Goal: Task Accomplishment & Management: Use online tool/utility

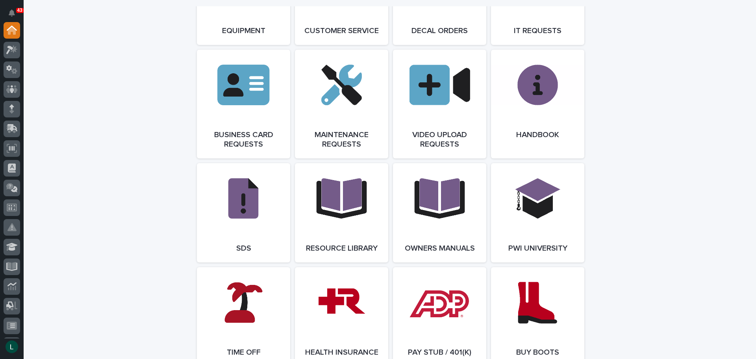
scroll to position [1339, 0]
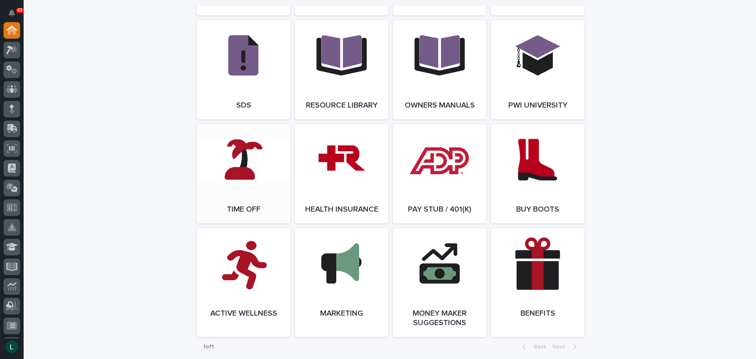
click at [237, 172] on link "Open Link" at bounding box center [243, 173] width 93 height 99
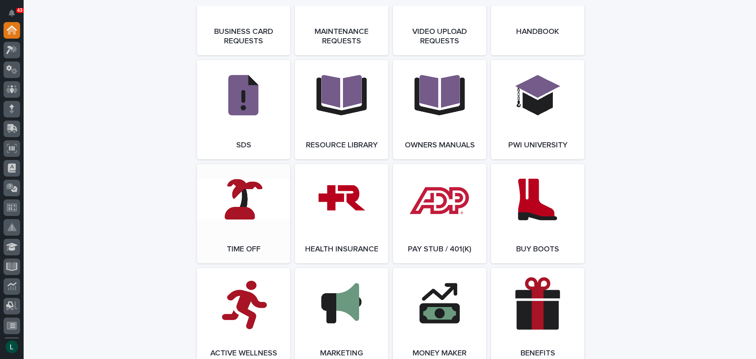
scroll to position [1299, 0]
click at [240, 217] on link "Open Link" at bounding box center [243, 212] width 93 height 99
click at [9, 87] on icon at bounding box center [11, 89] width 11 height 9
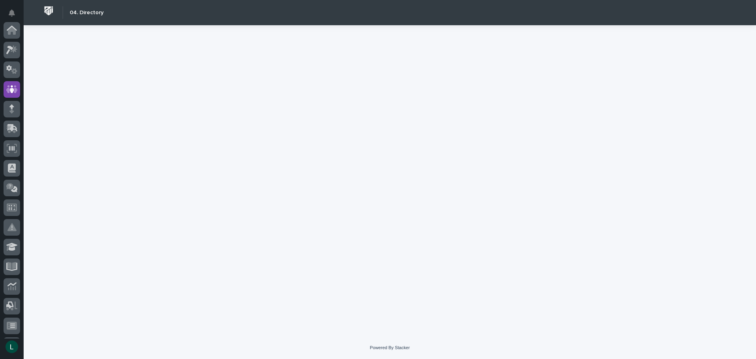
scroll to position [59, 0]
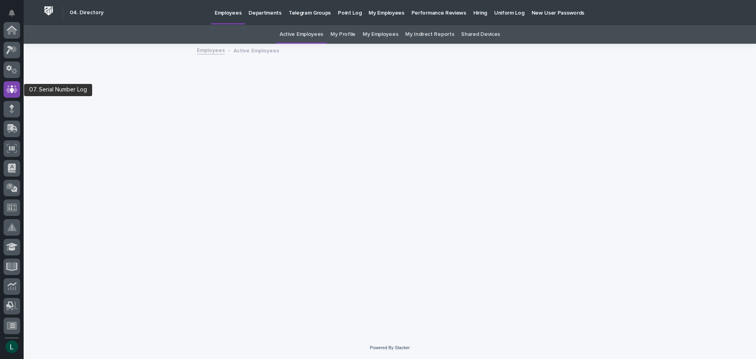
scroll to position [59, 0]
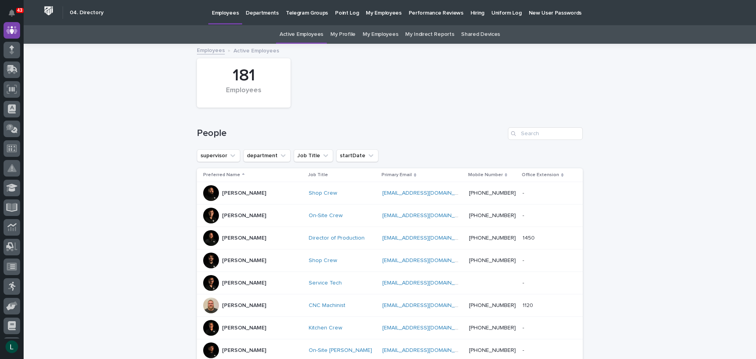
click at [381, 34] on link "My Employees" at bounding box center [380, 34] width 35 height 19
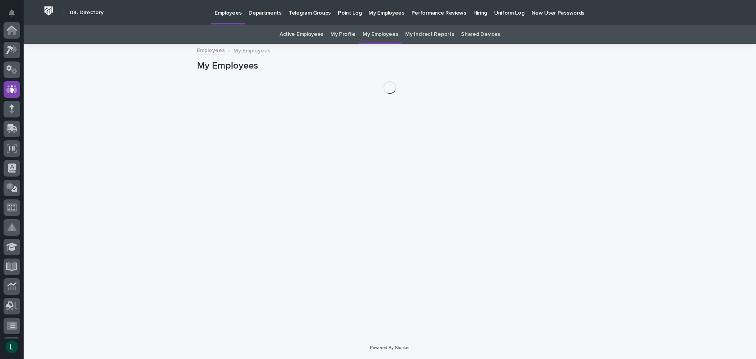
scroll to position [59, 0]
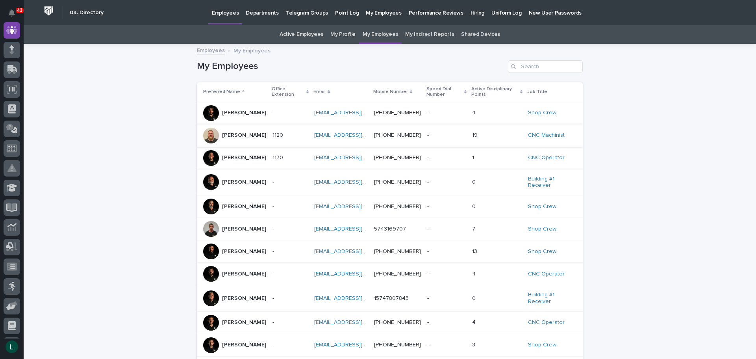
click at [317, 134] on link "[EMAIL_ADDRESS][DOMAIN_NAME]" at bounding box center [358, 135] width 89 height 6
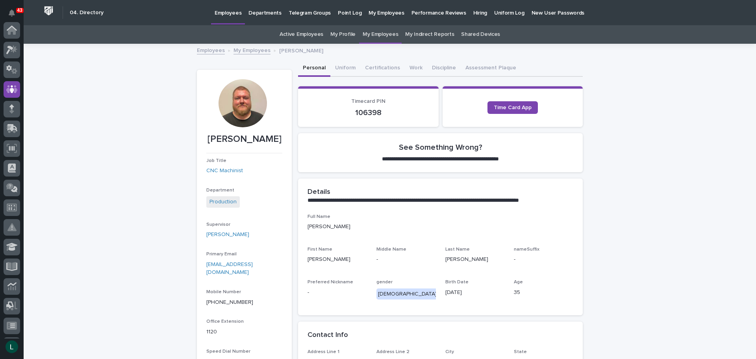
scroll to position [59, 0]
click at [433, 66] on button "Discipline" at bounding box center [443, 68] width 33 height 17
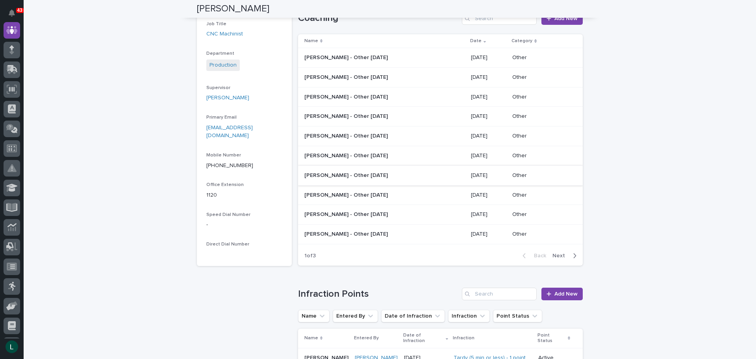
scroll to position [118, 0]
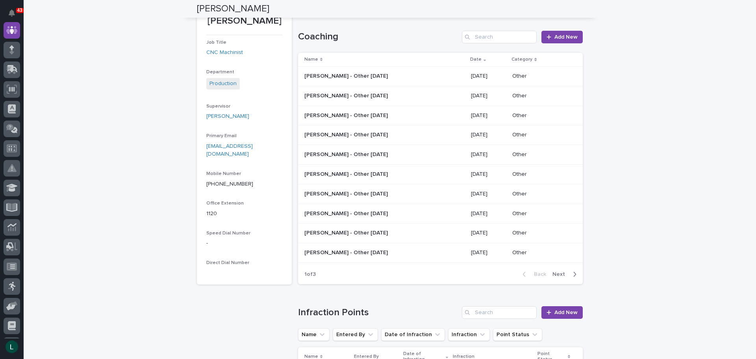
click at [573, 274] on icon "button" at bounding box center [575, 274] width 4 height 7
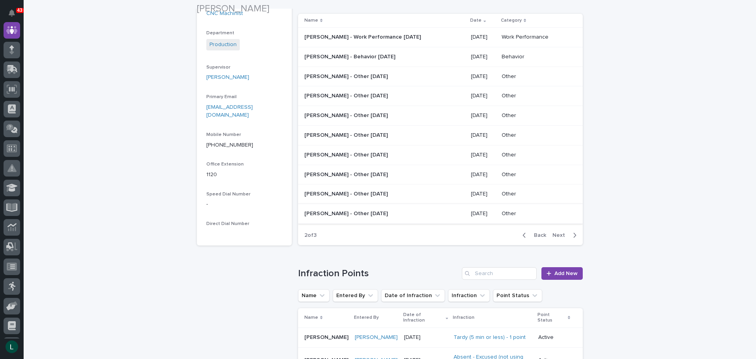
scroll to position [158, 0]
click at [523, 233] on icon "button" at bounding box center [525, 234] width 4 height 7
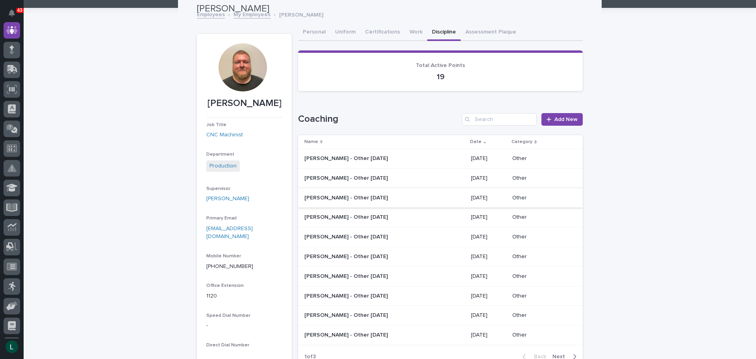
scroll to position [0, 0]
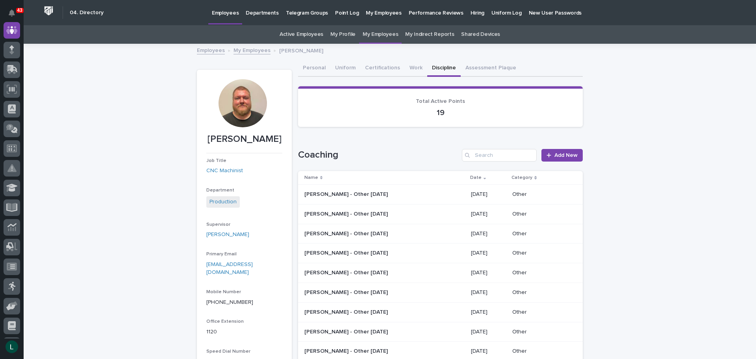
click at [247, 48] on link "My Employees" at bounding box center [252, 49] width 37 height 9
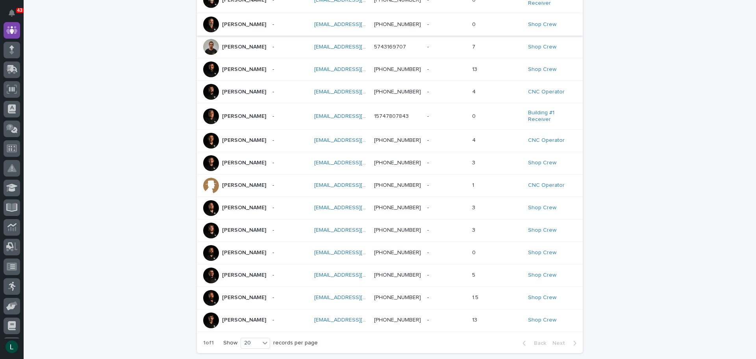
scroll to position [197, 0]
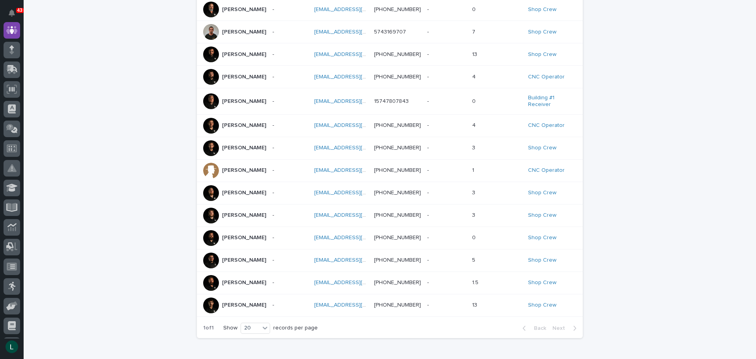
click at [239, 261] on p "[PERSON_NAME]" at bounding box center [244, 260] width 44 height 7
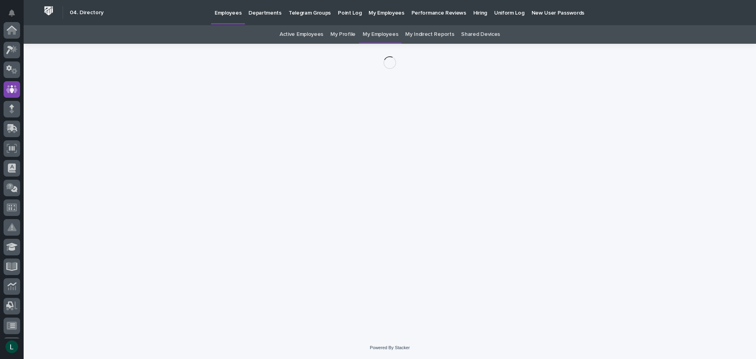
scroll to position [59, 0]
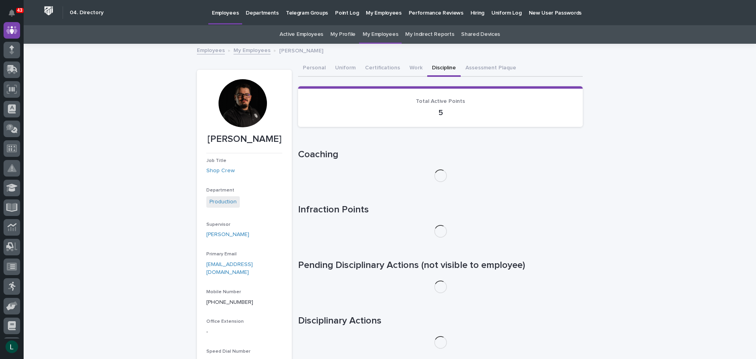
click at [433, 68] on button "Discipline" at bounding box center [443, 68] width 33 height 17
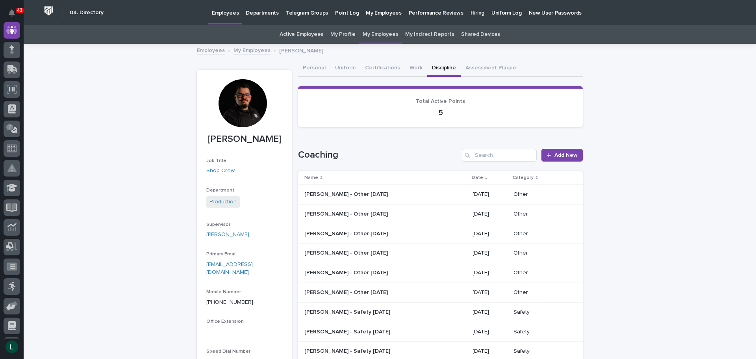
click at [241, 50] on link "My Employees" at bounding box center [252, 49] width 37 height 9
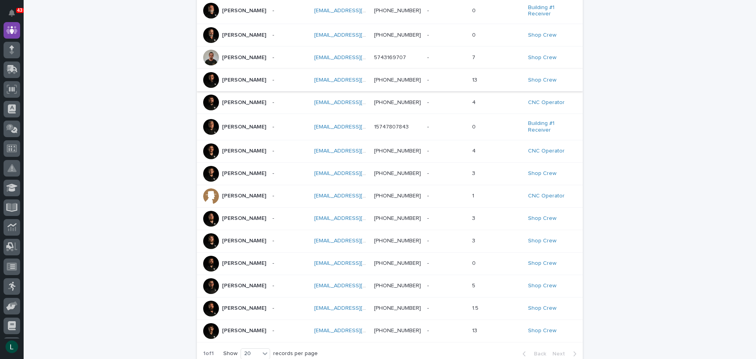
scroll to position [183, 0]
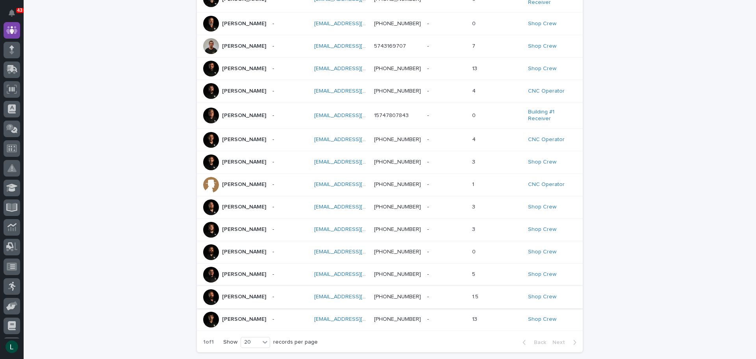
click at [337, 299] on link "[EMAIL_ADDRESS][DOMAIN_NAME]" at bounding box center [358, 297] width 89 height 6
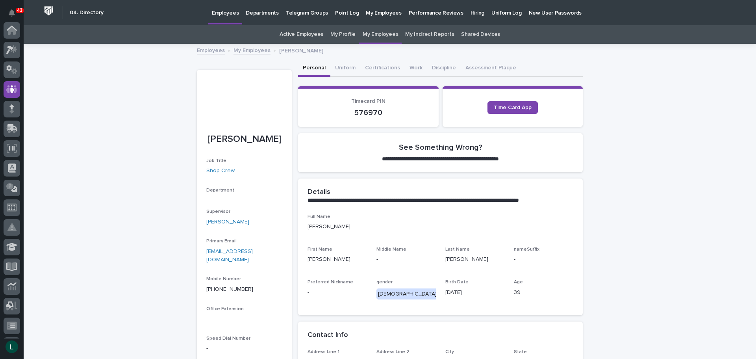
scroll to position [59, 0]
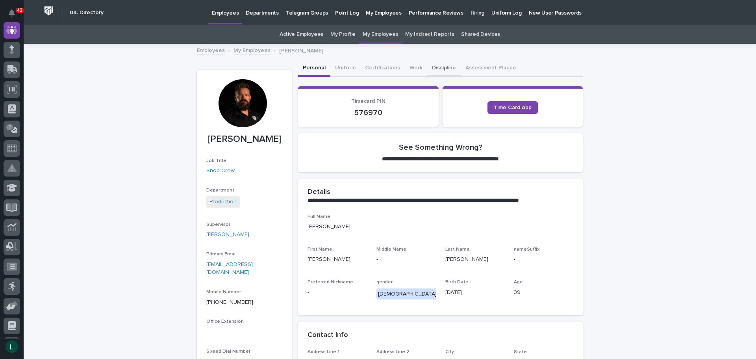
click at [434, 67] on button "Discipline" at bounding box center [443, 68] width 33 height 17
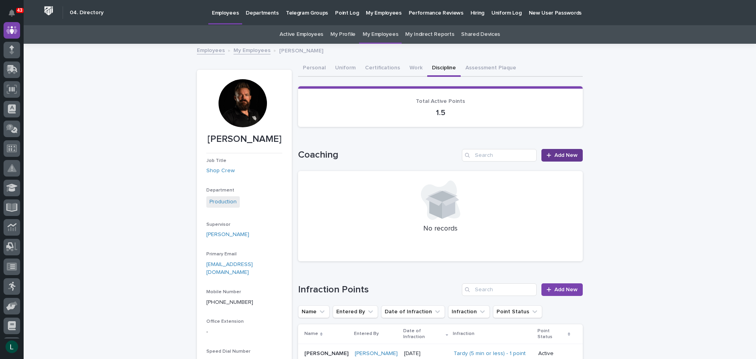
click at [561, 152] on link "Add New" at bounding box center [561, 155] width 41 height 13
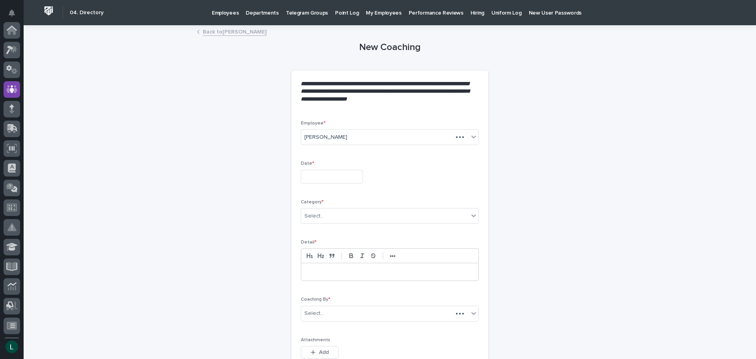
scroll to position [59, 0]
click at [354, 173] on input "text" at bounding box center [332, 177] width 62 height 14
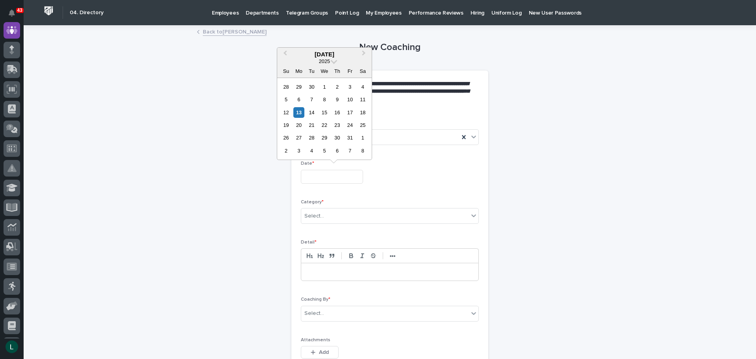
click at [297, 98] on div "6" at bounding box center [298, 99] width 11 height 11
type input "**********"
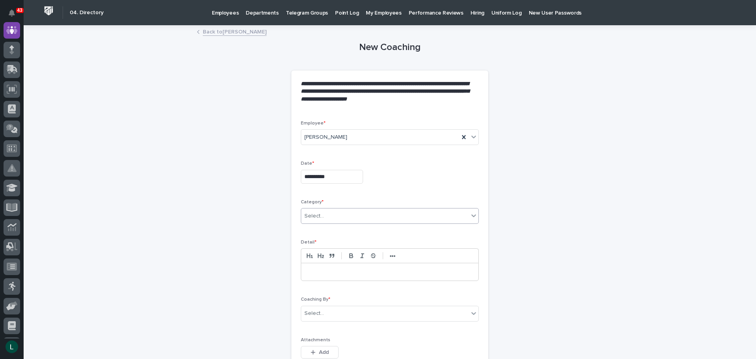
click at [373, 211] on div "Select..." at bounding box center [384, 215] width 167 height 13
click at [370, 272] on div "Other" at bounding box center [386, 272] width 177 height 14
click at [370, 271] on p at bounding box center [389, 272] width 165 height 8
click at [363, 306] on div "Select..." at bounding box center [390, 314] width 178 height 16
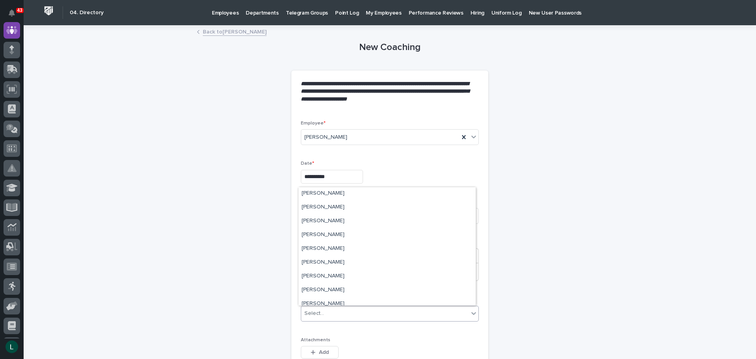
scroll to position [2363, 0]
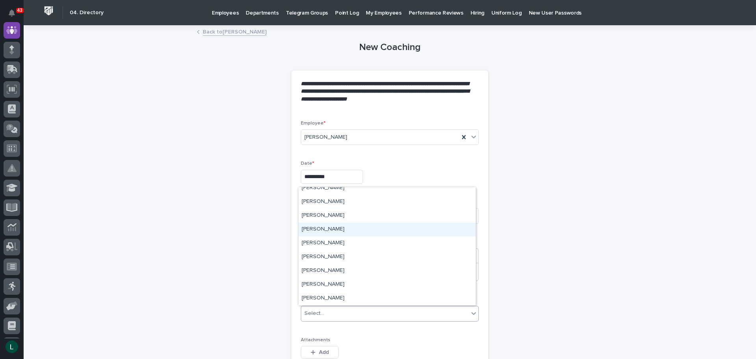
click at [333, 226] on div "[PERSON_NAME]" at bounding box center [386, 229] width 177 height 14
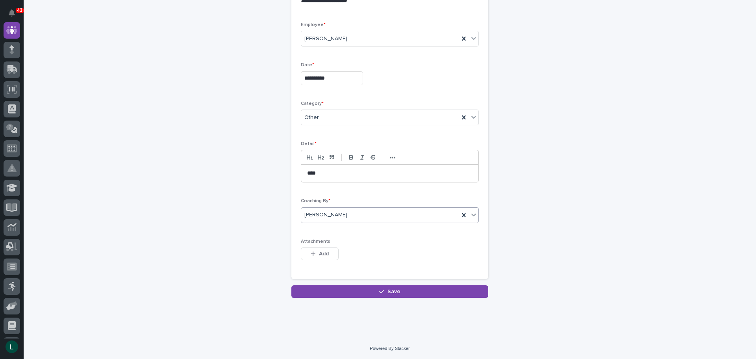
scroll to position [99, 0]
click at [387, 291] on span "Save" at bounding box center [393, 291] width 13 height 6
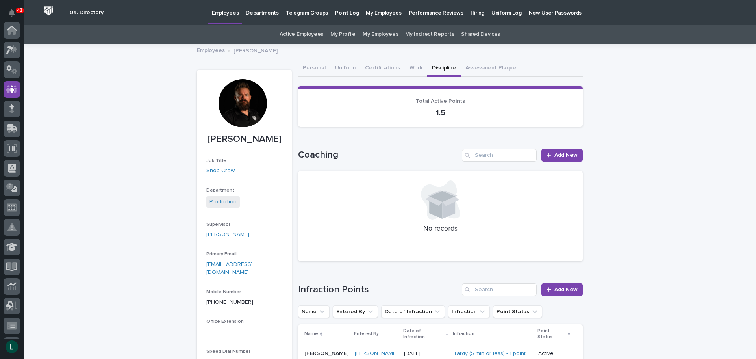
scroll to position [59, 0]
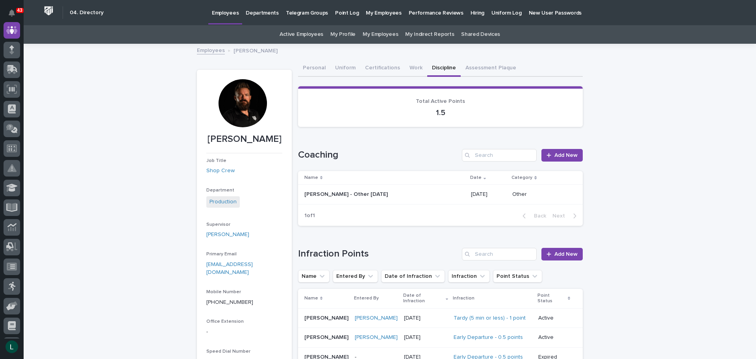
click at [373, 34] on link "My Employees" at bounding box center [380, 34] width 35 height 19
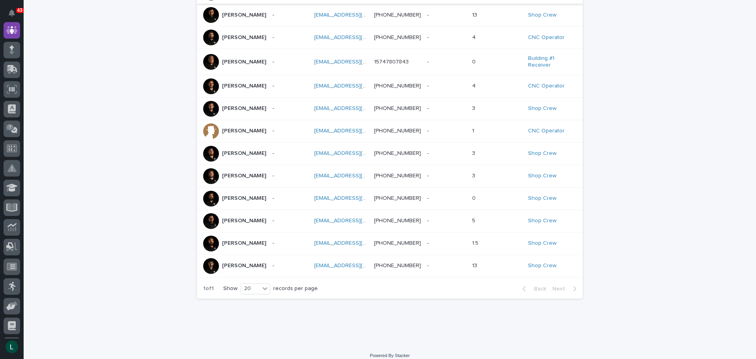
scroll to position [248, 0]
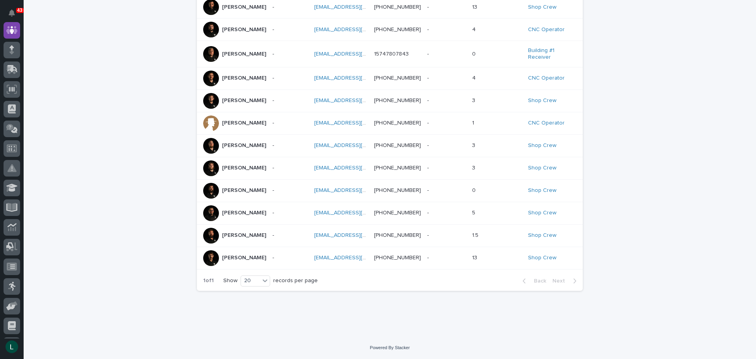
click at [231, 259] on p "[PERSON_NAME]" at bounding box center [244, 257] width 44 height 7
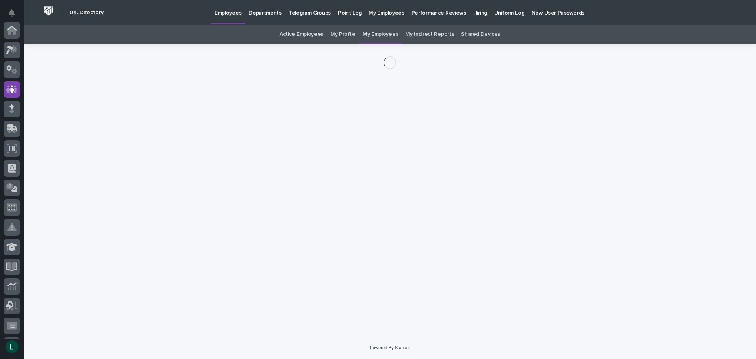
scroll to position [59, 0]
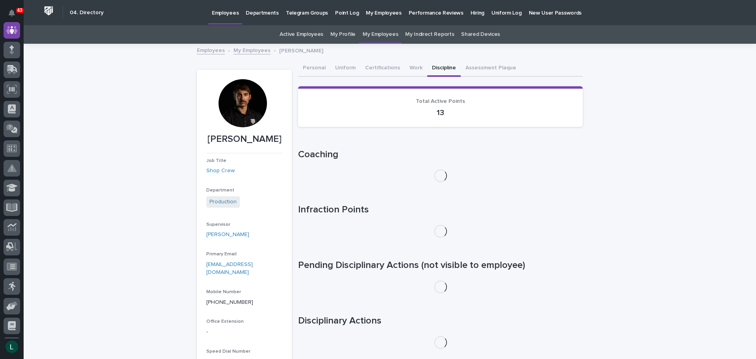
click at [435, 67] on button "Discipline" at bounding box center [443, 68] width 33 height 17
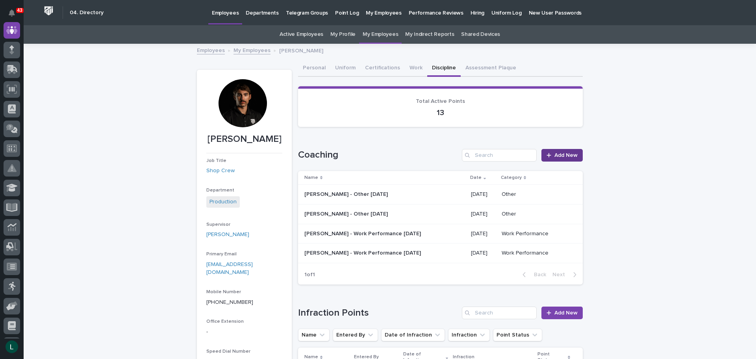
click at [557, 152] on span "Add New" at bounding box center [565, 155] width 23 height 6
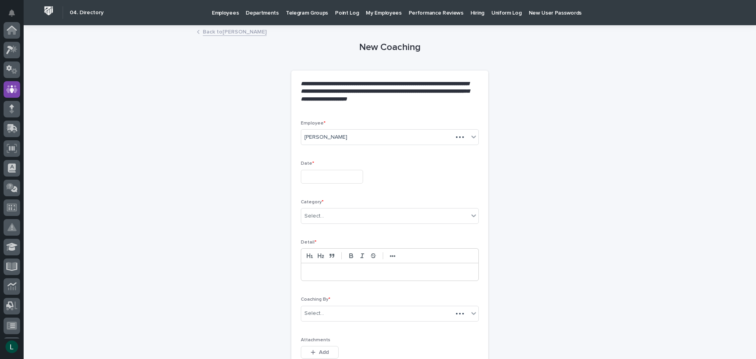
scroll to position [59, 0]
click at [332, 175] on input "text" at bounding box center [332, 177] width 62 height 14
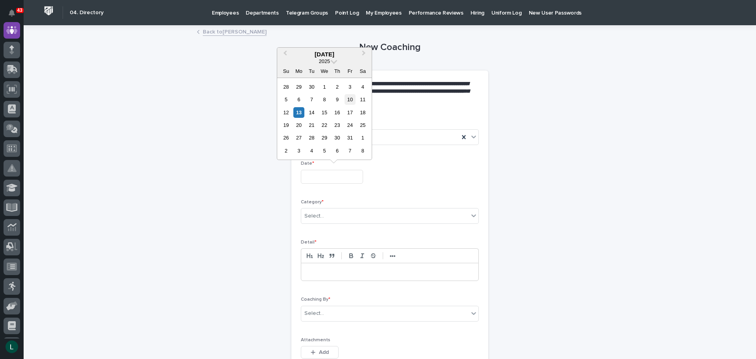
click at [351, 95] on div "10" at bounding box center [350, 99] width 11 height 11
type input "**********"
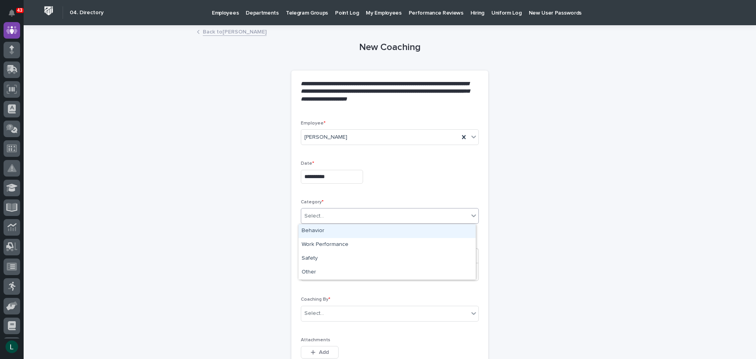
click at [345, 209] on div "Select..." at bounding box center [384, 215] width 167 height 13
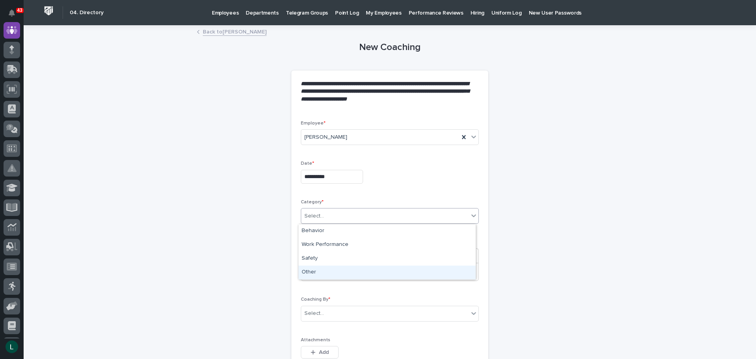
click at [350, 271] on div "Other" at bounding box center [386, 272] width 177 height 14
click at [350, 272] on p at bounding box center [389, 272] width 165 height 8
click at [359, 310] on div "Select..." at bounding box center [384, 313] width 167 height 13
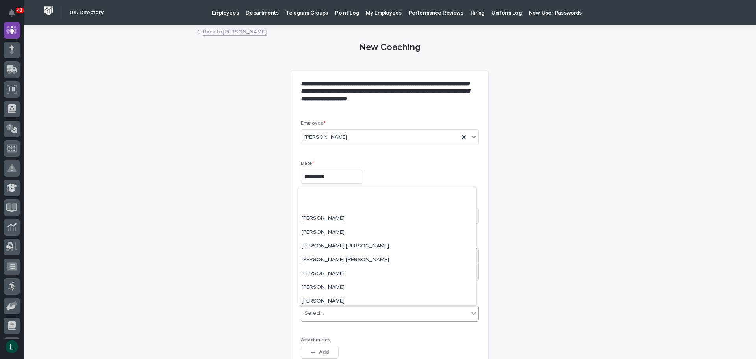
scroll to position [2323, 0]
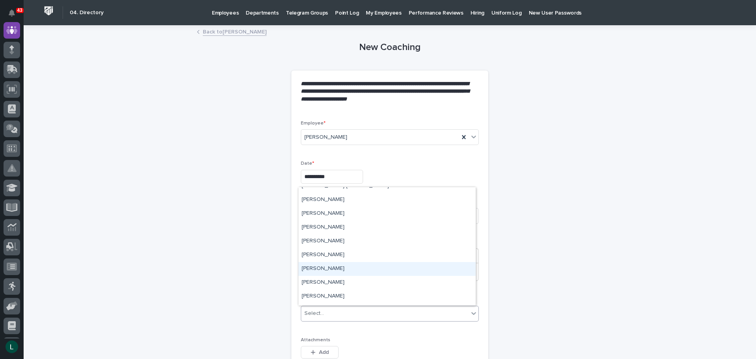
click at [339, 269] on div "[PERSON_NAME]" at bounding box center [386, 269] width 177 height 14
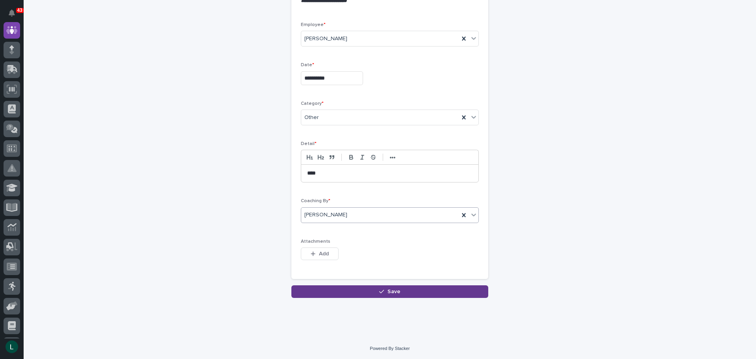
scroll to position [99, 0]
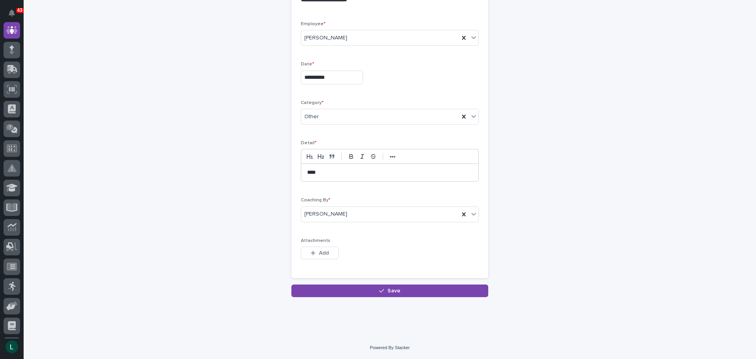
click at [387, 290] on span "Save" at bounding box center [393, 291] width 13 height 6
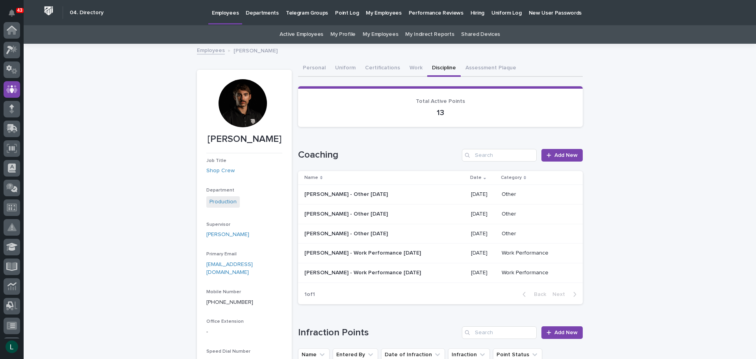
click at [259, 11] on p "Departments" at bounding box center [262, 8] width 33 height 17
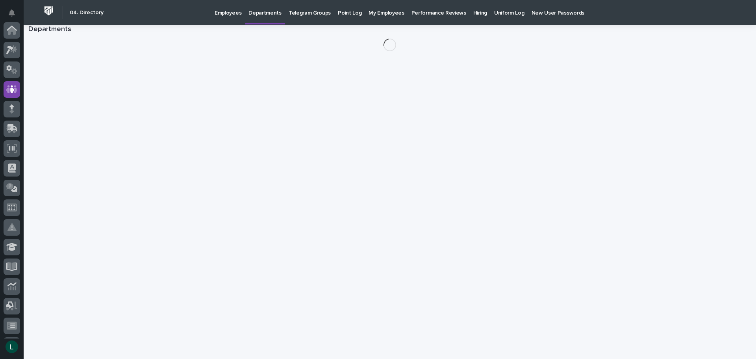
scroll to position [59, 0]
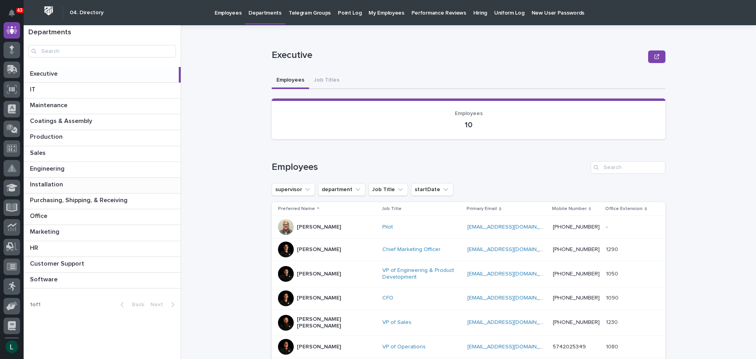
click at [115, 182] on p at bounding box center [104, 184] width 148 height 7
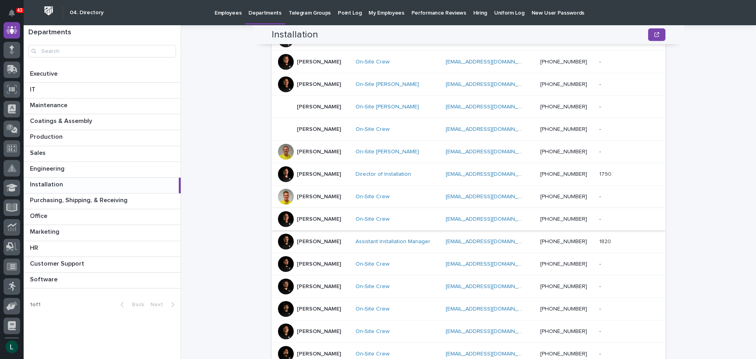
scroll to position [356, 0]
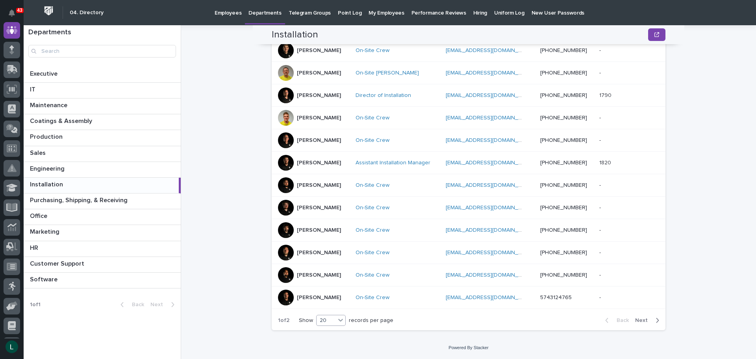
click at [324, 319] on div "20" at bounding box center [326, 320] width 19 height 8
click at [326, 348] on div "30" at bounding box center [329, 349] width 29 height 9
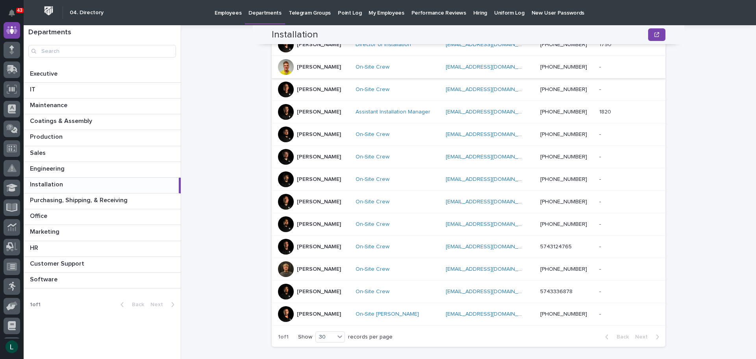
scroll to position [423, 0]
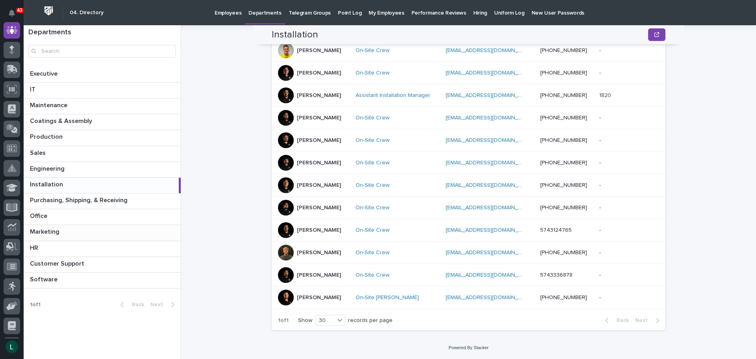
click at [94, 230] on p at bounding box center [104, 231] width 148 height 7
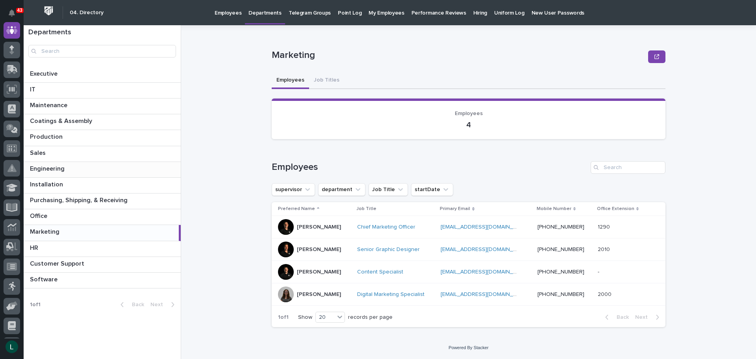
click at [107, 164] on div "Engineering Engineering" at bounding box center [102, 169] width 157 height 15
